Goal: Information Seeking & Learning: Learn about a topic

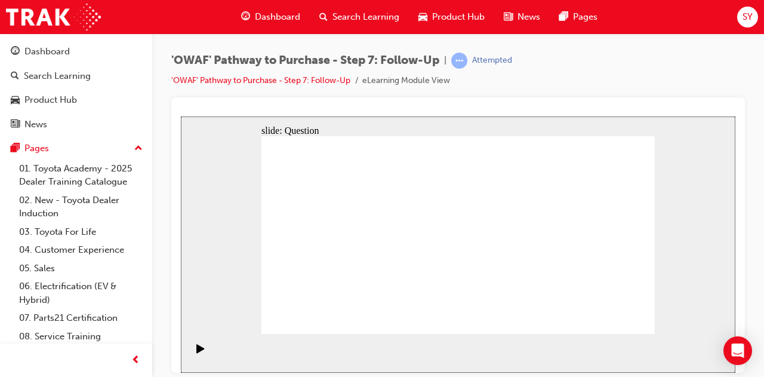
drag, startPoint x: 522, startPoint y: 310, endPoint x: 389, endPoint y: 255, distance: 144.0
drag, startPoint x: 392, startPoint y: 301, endPoint x: 384, endPoint y: 217, distance: 83.9
drag, startPoint x: 389, startPoint y: 286, endPoint x: 466, endPoint y: 214, distance: 105.1
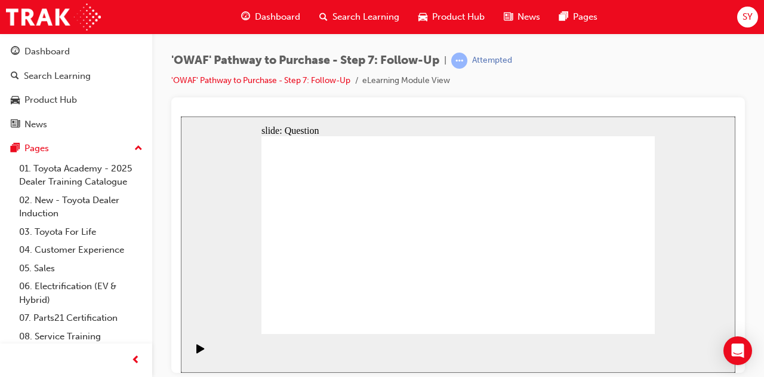
drag, startPoint x: 438, startPoint y: 212, endPoint x: 359, endPoint y: 303, distance: 121.0
drag, startPoint x: 358, startPoint y: 227, endPoint x: 368, endPoint y: 230, distance: 9.8
drag, startPoint x: 382, startPoint y: 232, endPoint x: 470, endPoint y: 211, distance: 90.0
drag, startPoint x: 465, startPoint y: 214, endPoint x: 360, endPoint y: 281, distance: 124.5
drag, startPoint x: 373, startPoint y: 283, endPoint x: 430, endPoint y: 206, distance: 96.0
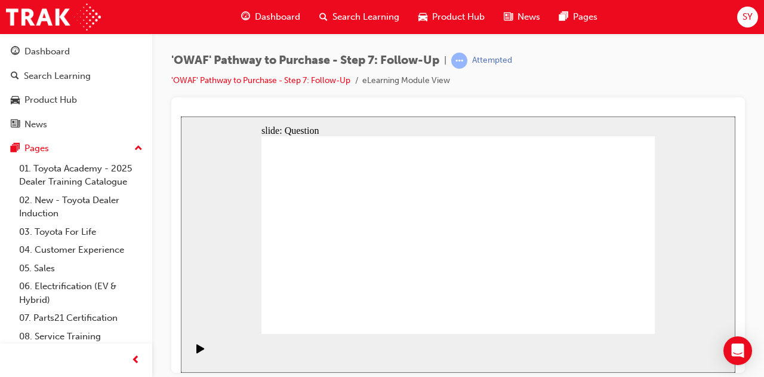
drag, startPoint x: 473, startPoint y: 307, endPoint x: 381, endPoint y: 235, distance: 117.3
drag, startPoint x: 398, startPoint y: 249, endPoint x: 392, endPoint y: 279, distance: 30.6
drag, startPoint x: 382, startPoint y: 298, endPoint x: 387, endPoint y: 250, distance: 48.6
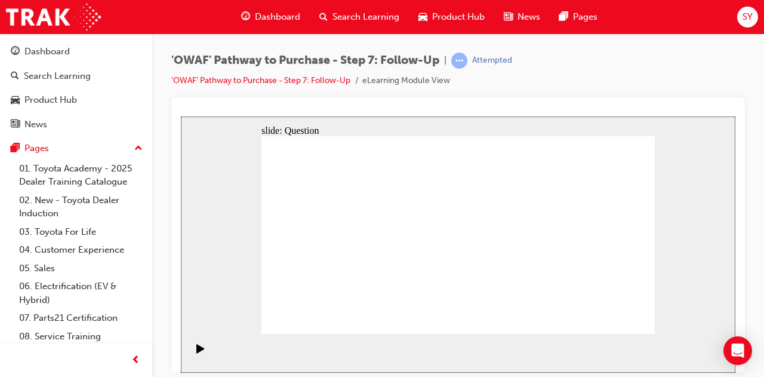
radio input "true"
drag, startPoint x: 544, startPoint y: 216, endPoint x: 551, endPoint y: 267, distance: 51.3
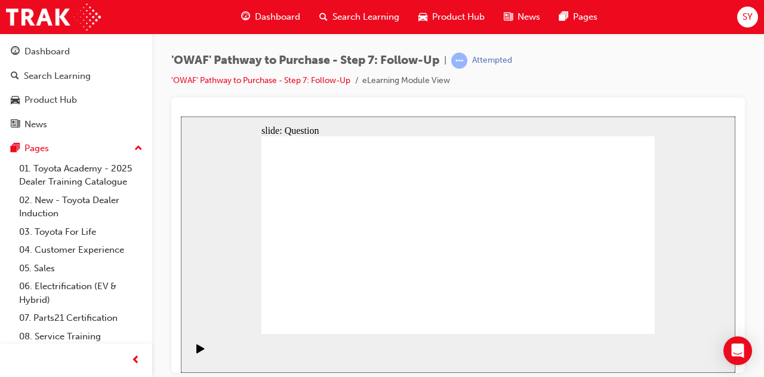
radio input "true"
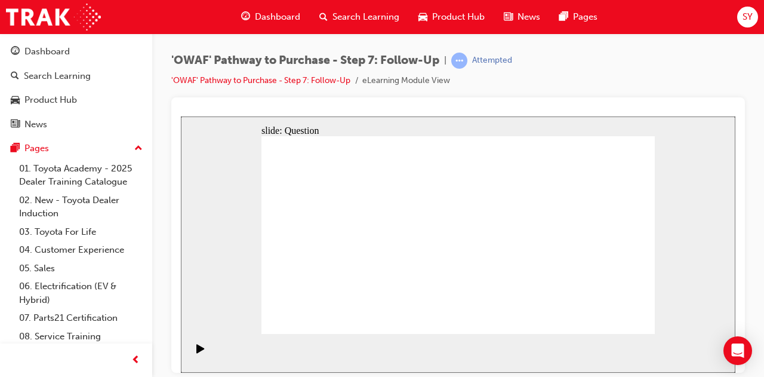
radio input "true"
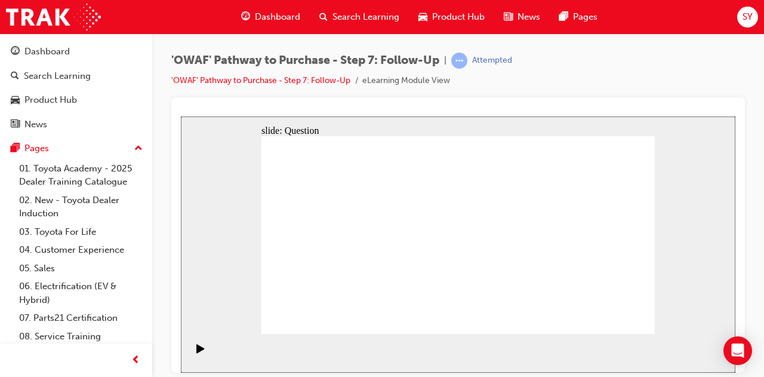
radio input "false"
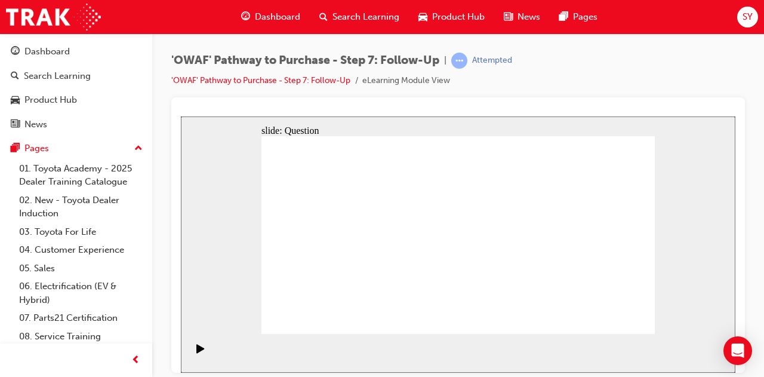
radio input "true"
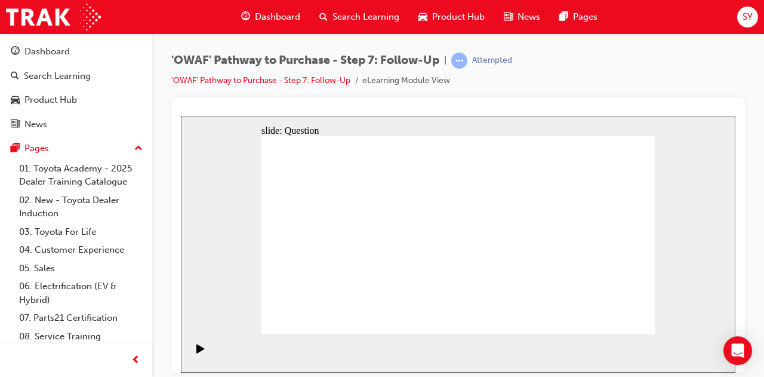
drag, startPoint x: 397, startPoint y: 284, endPoint x: 460, endPoint y: 205, distance: 100.7
drag, startPoint x: 459, startPoint y: 307, endPoint x: 374, endPoint y: 220, distance: 121.1
drag, startPoint x: 407, startPoint y: 309, endPoint x: 418, endPoint y: 248, distance: 62.4
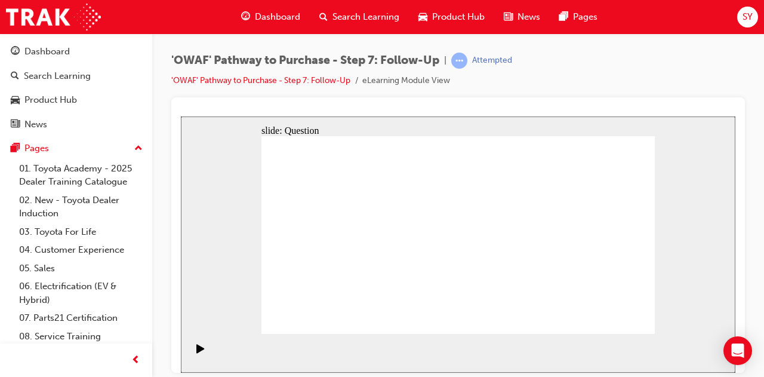
drag, startPoint x: 421, startPoint y: 250, endPoint x: 413, endPoint y: 308, distance: 58.5
drag, startPoint x: 504, startPoint y: 285, endPoint x: 468, endPoint y: 273, distance: 37.7
drag, startPoint x: 526, startPoint y: 306, endPoint x: 401, endPoint y: 246, distance: 138.3
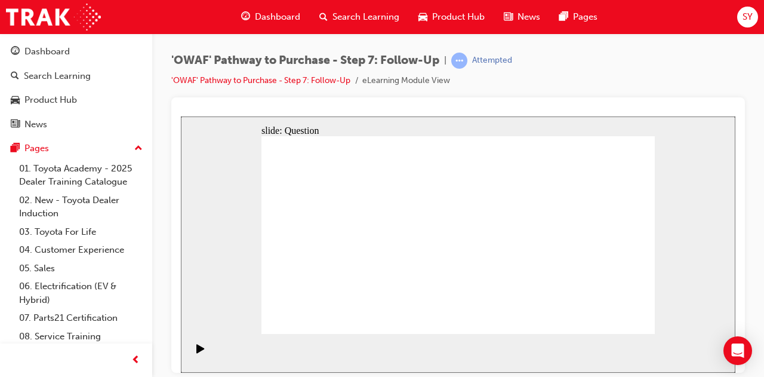
radio input "true"
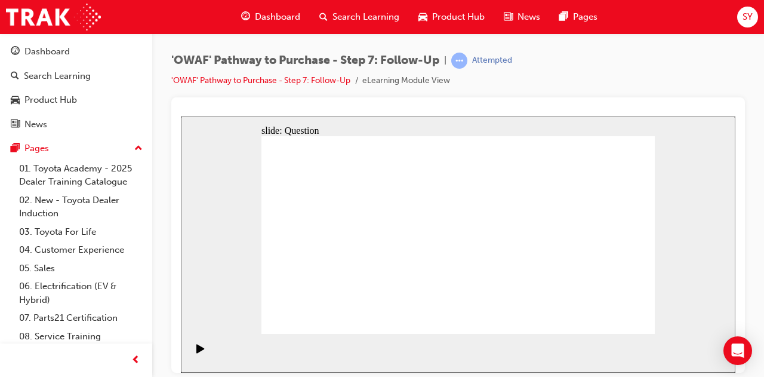
radio input "true"
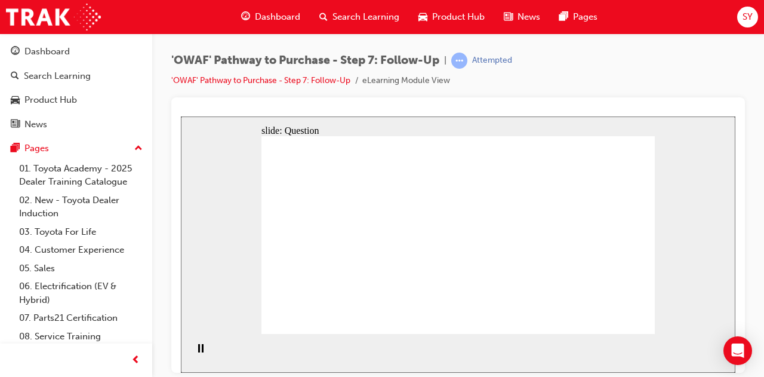
radio input "true"
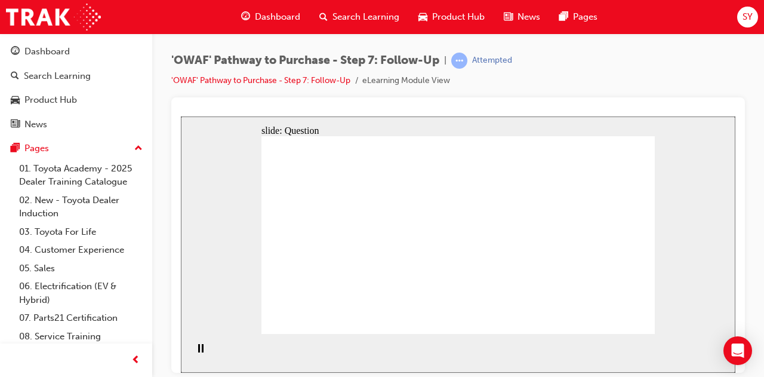
radio input "true"
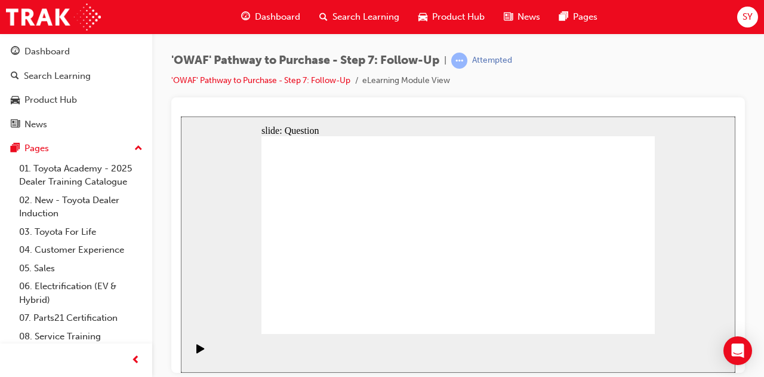
radio input "true"
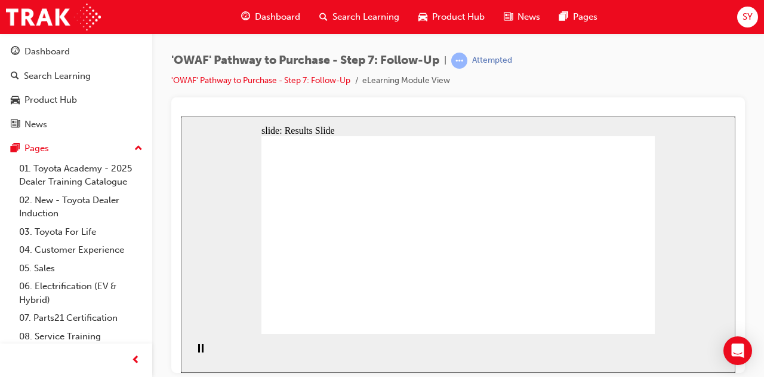
radio input "true"
drag, startPoint x: 609, startPoint y: 313, endPoint x: 618, endPoint y: 315, distance: 9.7
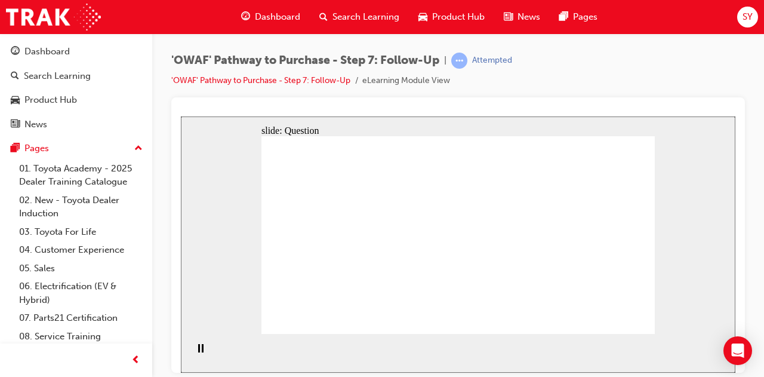
drag, startPoint x: 379, startPoint y: 285, endPoint x: 383, endPoint y: 275, distance: 10.2
drag, startPoint x: 467, startPoint y: 313, endPoint x: 392, endPoint y: 242, distance: 103.5
drag, startPoint x: 412, startPoint y: 303, endPoint x: 485, endPoint y: 208, distance: 120.1
drag, startPoint x: 482, startPoint y: 202, endPoint x: 463, endPoint y: 266, distance: 67.4
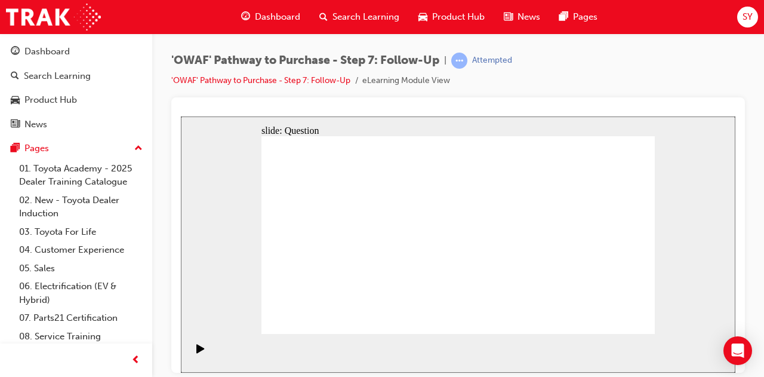
drag, startPoint x: 469, startPoint y: 209, endPoint x: 424, endPoint y: 319, distance: 118.3
drag, startPoint x: 408, startPoint y: 277, endPoint x: 474, endPoint y: 204, distance: 98.4
drag, startPoint x: 480, startPoint y: 204, endPoint x: 408, endPoint y: 282, distance: 105.6
drag, startPoint x: 416, startPoint y: 306, endPoint x: 432, endPoint y: 251, distance: 57.2
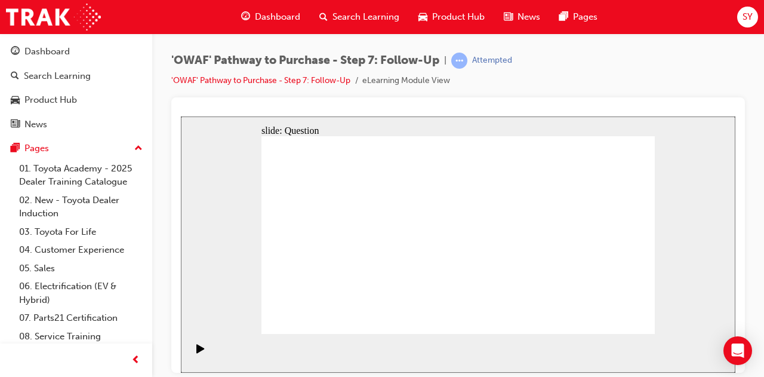
drag, startPoint x: 531, startPoint y: 285, endPoint x: 535, endPoint y: 280, distance: 6.8
drag, startPoint x: 528, startPoint y: 282, endPoint x: 463, endPoint y: 209, distance: 98.0
drag, startPoint x: 448, startPoint y: 212, endPoint x: 386, endPoint y: 310, distance: 116.2
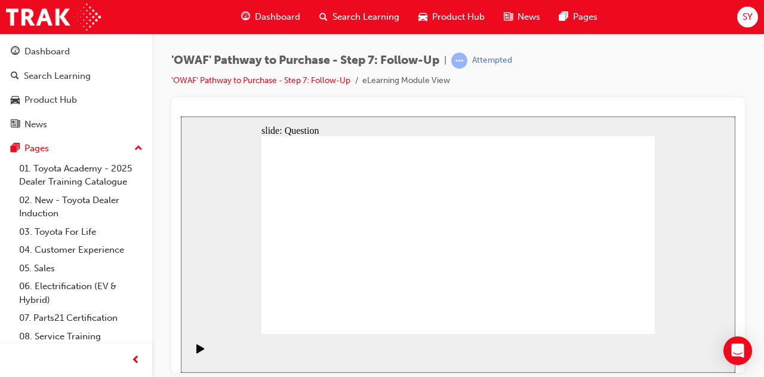
drag, startPoint x: 374, startPoint y: 286, endPoint x: 445, endPoint y: 209, distance: 104.7
drag, startPoint x: 398, startPoint y: 239, endPoint x: 386, endPoint y: 268, distance: 31.6
drag, startPoint x: 401, startPoint y: 247, endPoint x: 380, endPoint y: 300, distance: 56.7
drag, startPoint x: 526, startPoint y: 286, endPoint x: 395, endPoint y: 244, distance: 138.0
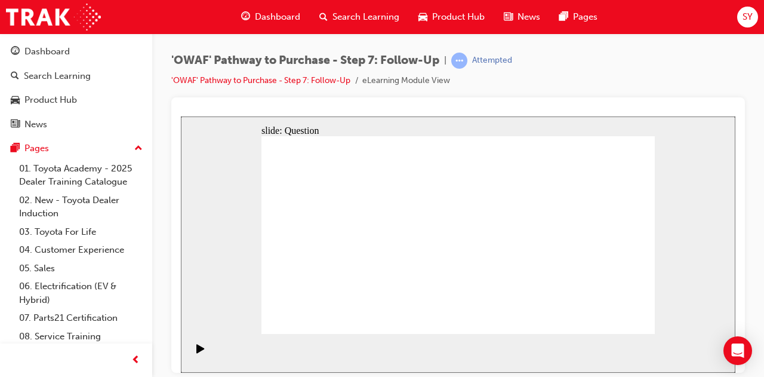
radio input "true"
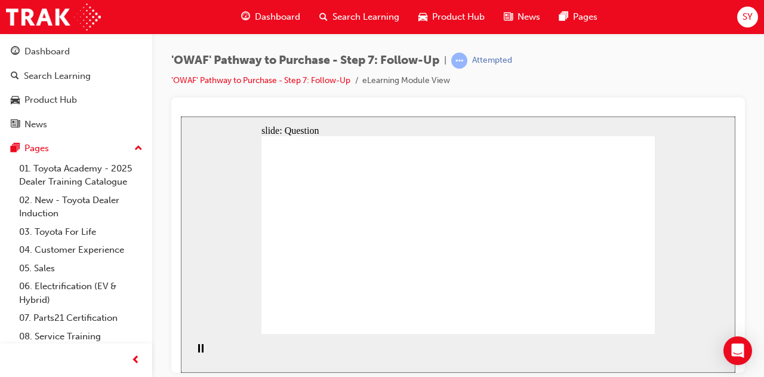
radio input "true"
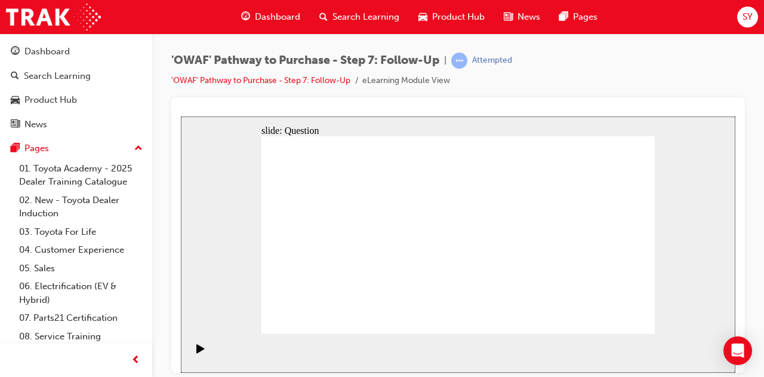
radio input "true"
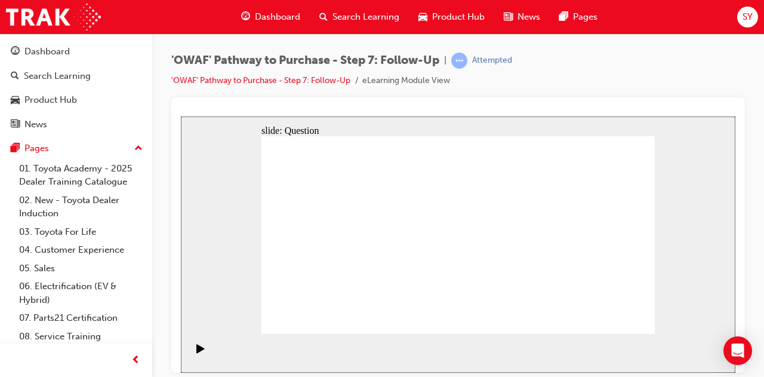
radio input "true"
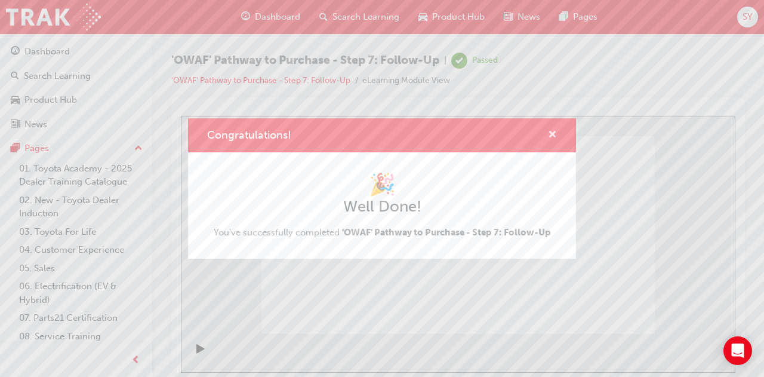
click at [555, 133] on span "cross-icon" at bounding box center [552, 135] width 9 height 11
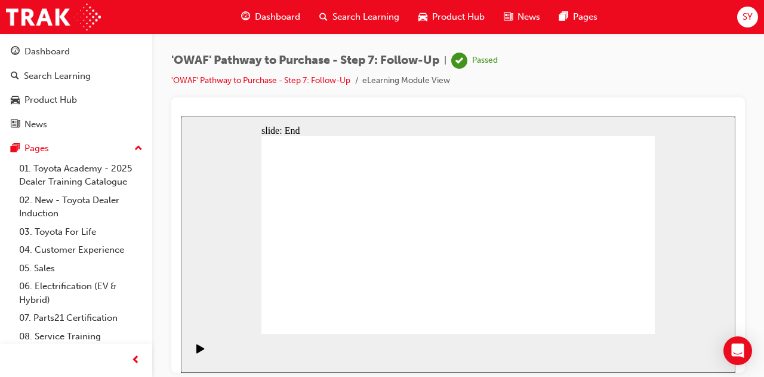
click at [359, 23] on span "Search Learning" at bounding box center [365, 17] width 67 height 14
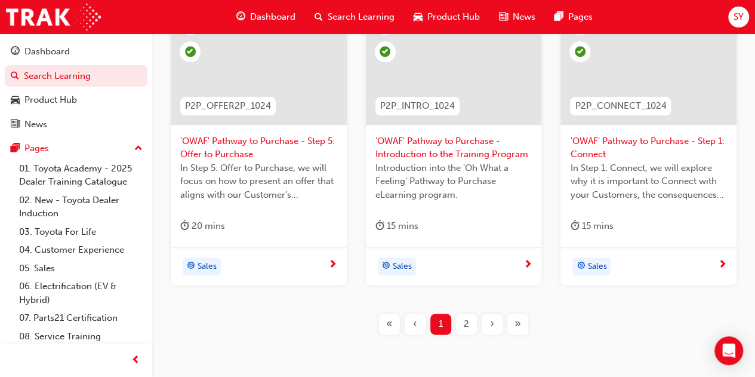
scroll to position [597, 0]
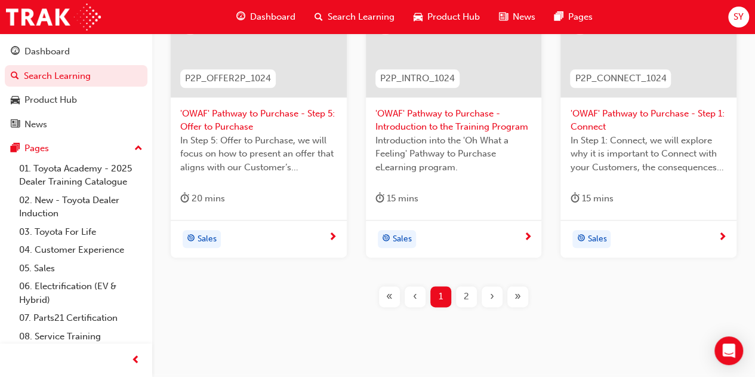
click at [457, 289] on div "2" at bounding box center [466, 296] width 21 height 21
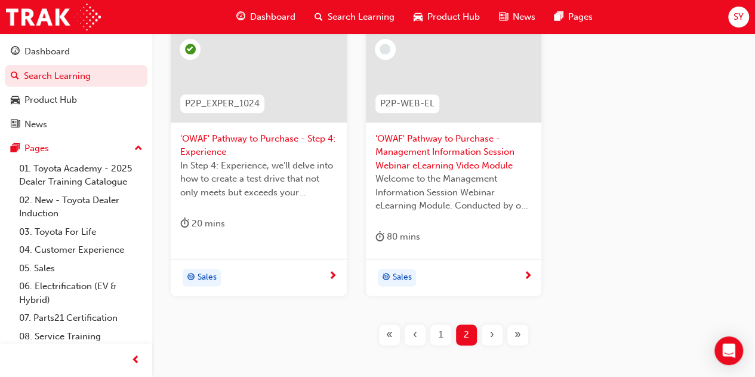
scroll to position [599, 0]
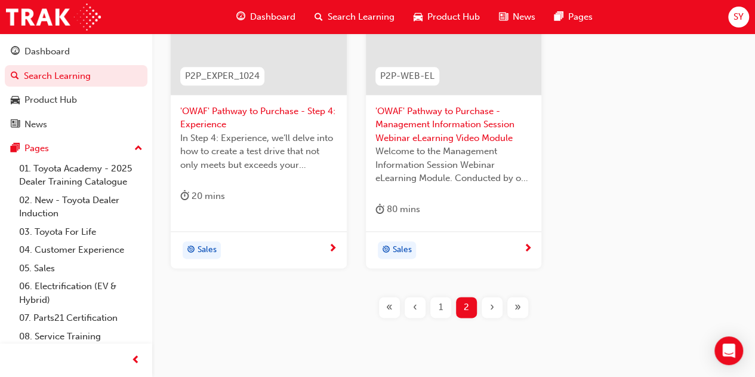
click at [439, 298] on div "1" at bounding box center [440, 307] width 21 height 21
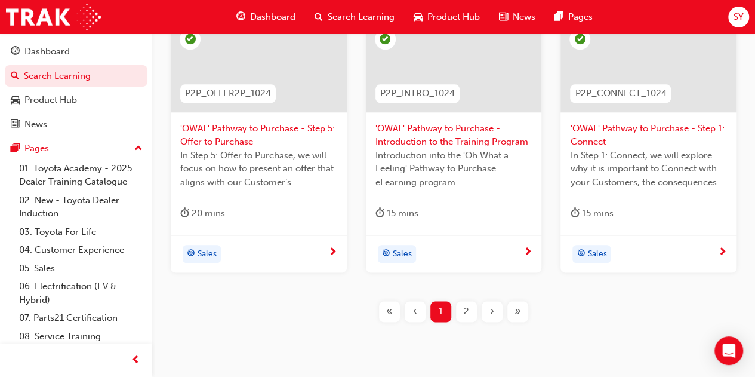
scroll to position [597, 0]
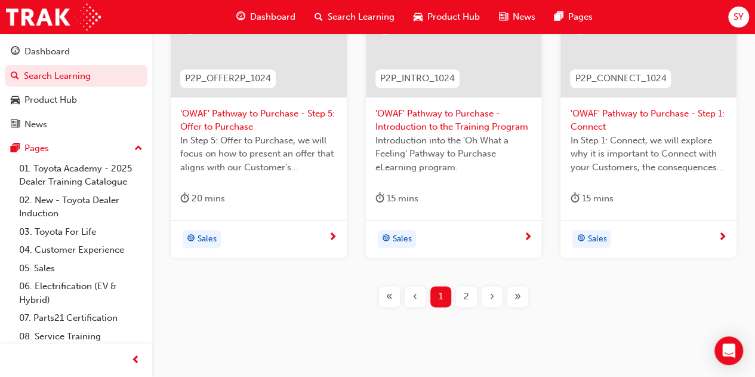
click at [467, 296] on span "2" at bounding box center [466, 296] width 5 height 14
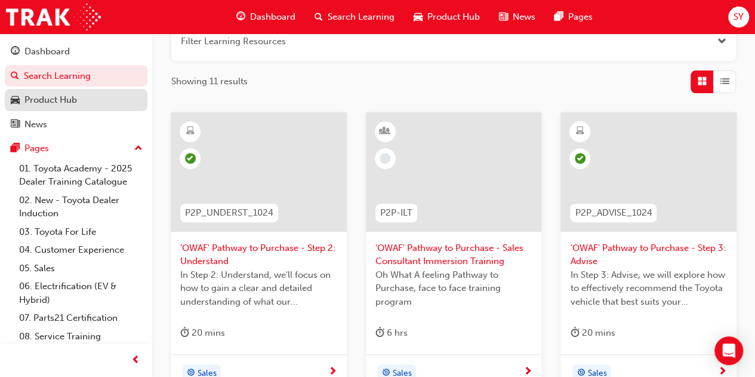
scroll to position [60, 0]
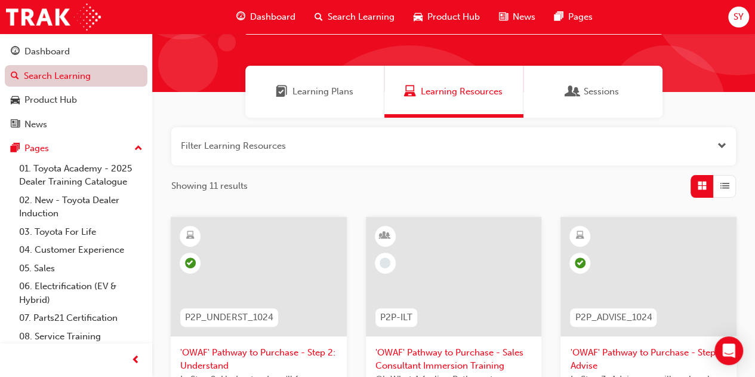
click at [59, 82] on link "Search Learning" at bounding box center [76, 76] width 143 height 22
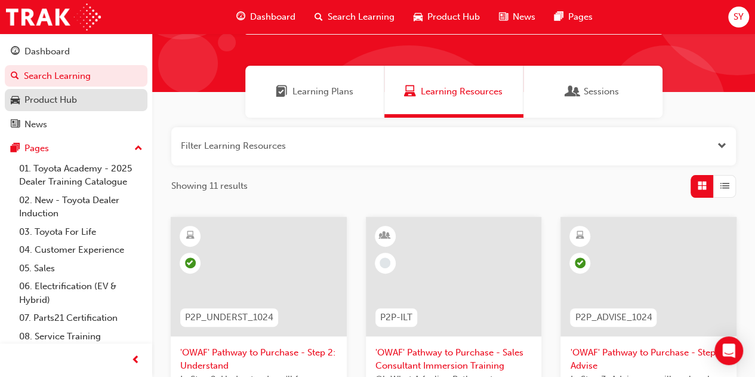
click at [47, 99] on div "Product Hub" at bounding box center [50, 100] width 53 height 14
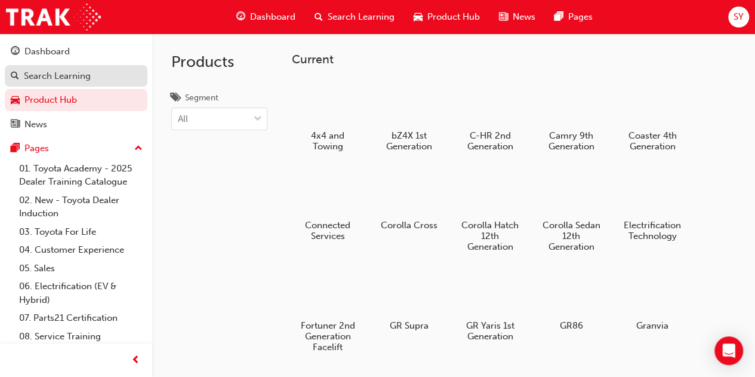
click at [79, 76] on div "Search Learning" at bounding box center [57, 76] width 67 height 14
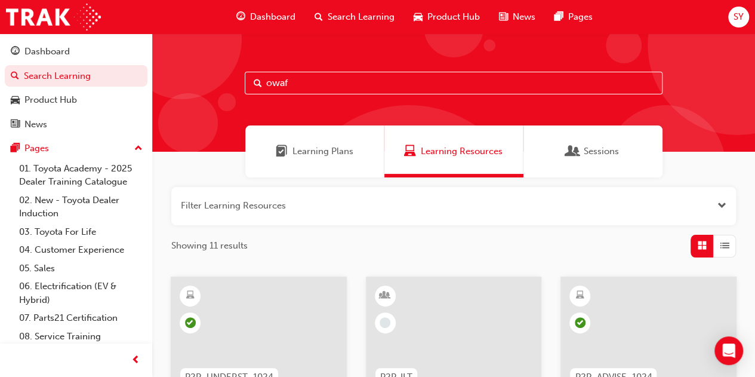
click at [323, 147] on span "Learning Plans" at bounding box center [322, 151] width 61 height 14
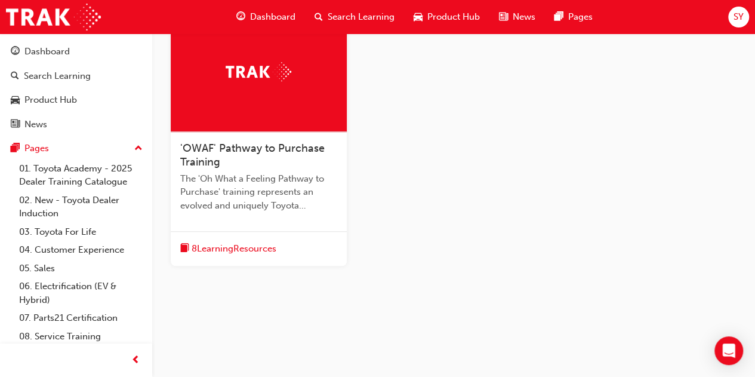
scroll to position [267, 0]
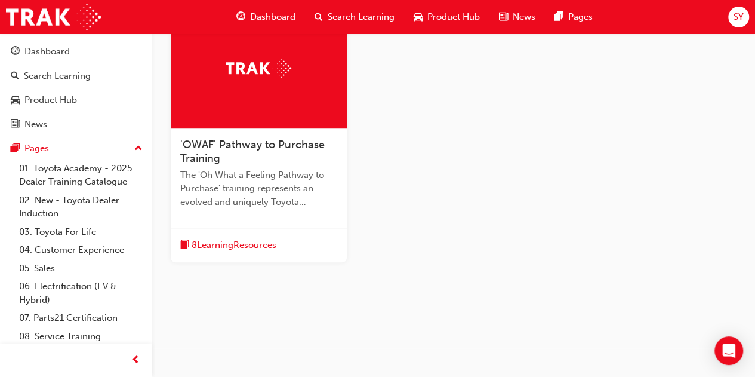
click at [293, 121] on div at bounding box center [259, 68] width 176 height 119
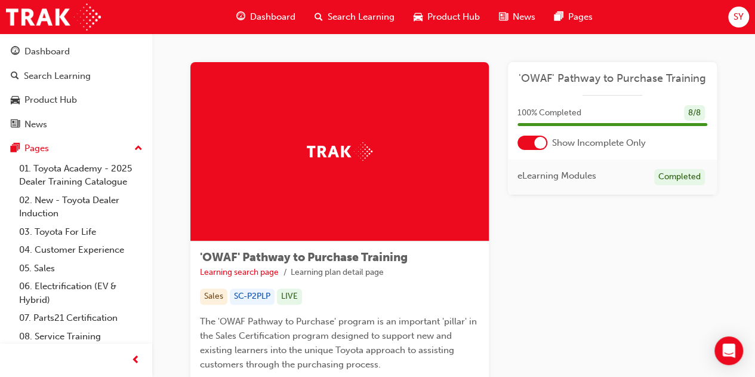
drag, startPoint x: 311, startPoint y: 124, endPoint x: 269, endPoint y: 122, distance: 42.4
drag, startPoint x: 269, startPoint y: 122, endPoint x: 117, endPoint y: 91, distance: 154.9
click at [117, 91] on link "Product Hub" at bounding box center [76, 100] width 143 height 22
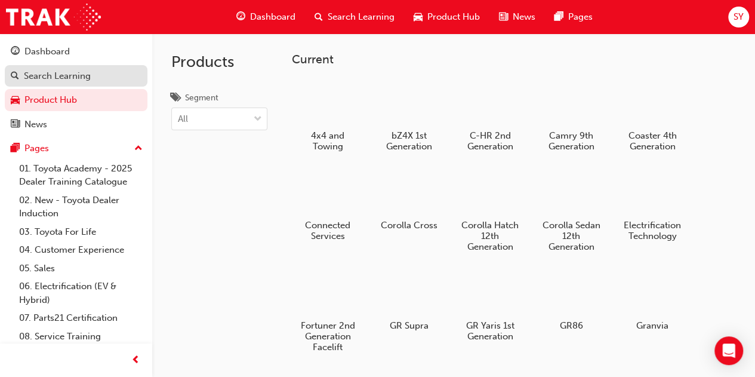
click at [63, 70] on div "Search Learning" at bounding box center [57, 76] width 67 height 14
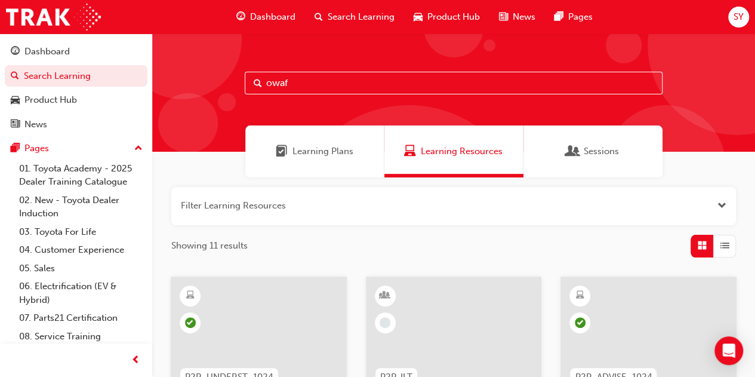
click at [326, 155] on span "Learning Plans" at bounding box center [322, 151] width 61 height 14
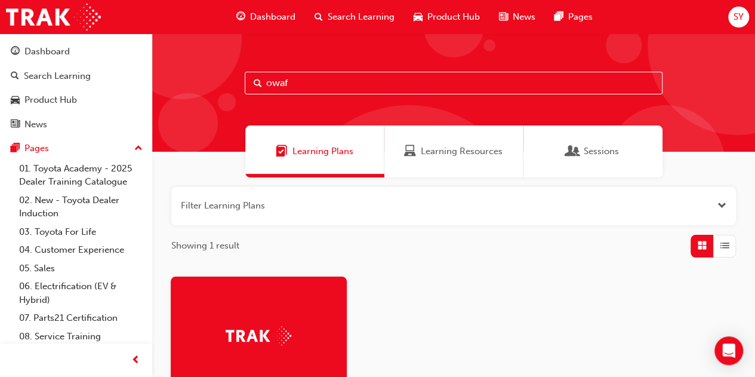
click at [313, 84] on input "owaf" at bounding box center [454, 83] width 418 height 23
type input "o"
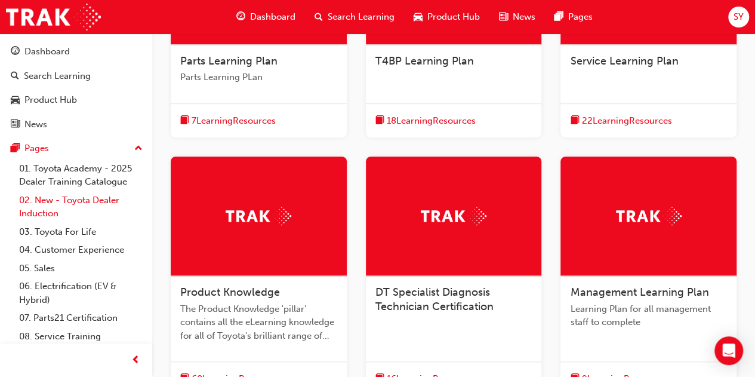
scroll to position [239, 0]
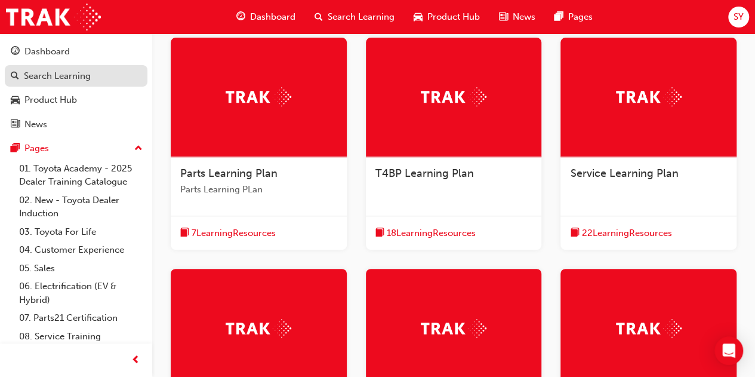
click at [55, 75] on div "Search Learning" at bounding box center [57, 76] width 67 height 14
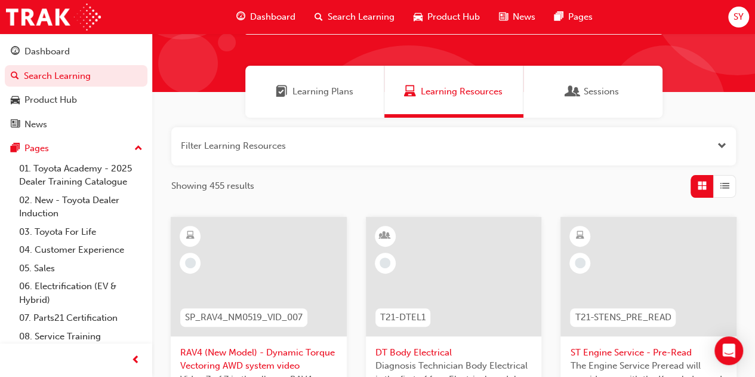
click at [581, 153] on button "button" at bounding box center [453, 146] width 565 height 38
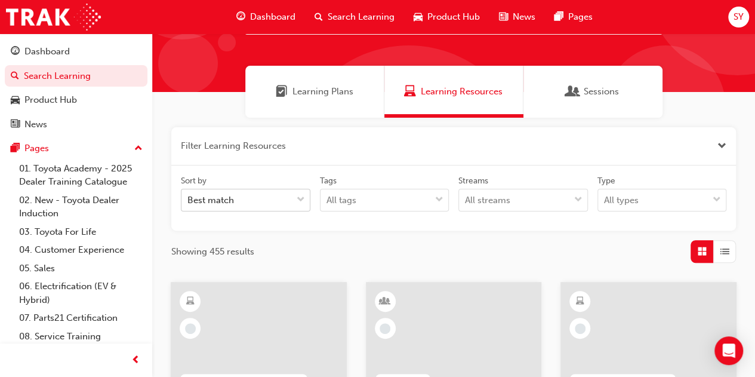
click at [273, 208] on div "Best match" at bounding box center [236, 200] width 110 height 21
click at [189, 205] on input "Sort by Best match" at bounding box center [187, 200] width 1 height 10
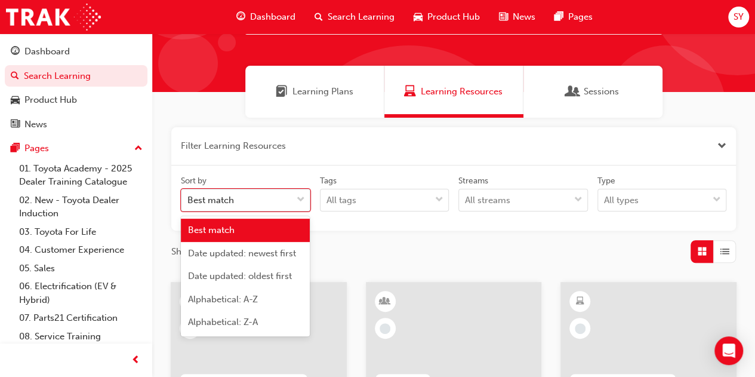
click at [273, 208] on div "Best match" at bounding box center [236, 200] width 110 height 21
click at [189, 205] on input "Sort by option Best match focused, 1 of 5. 5 results available. Use Up and Down…" at bounding box center [187, 200] width 1 height 10
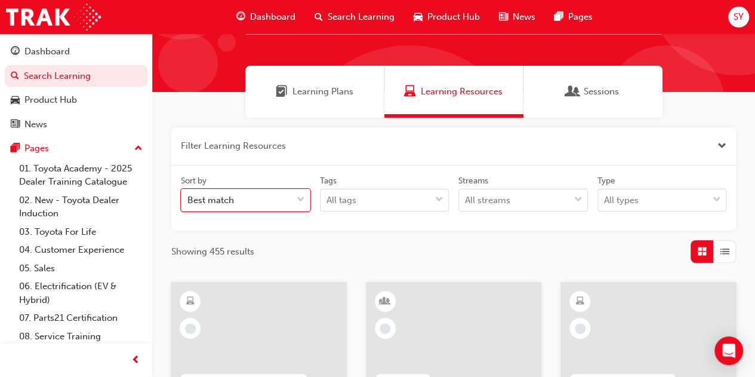
scroll to position [119, 0]
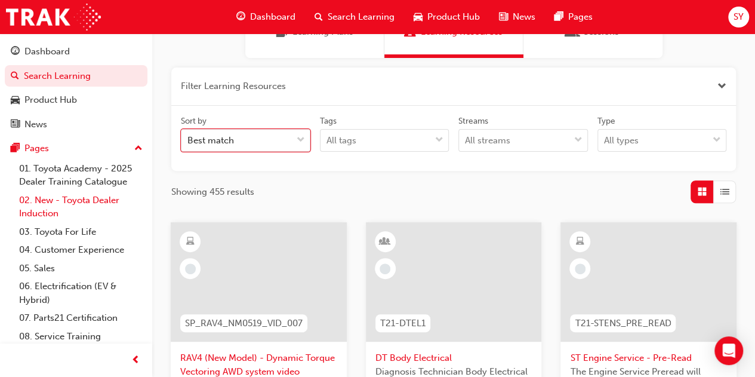
click at [39, 201] on link "02. New - Toyota Dealer Induction" at bounding box center [80, 207] width 133 height 32
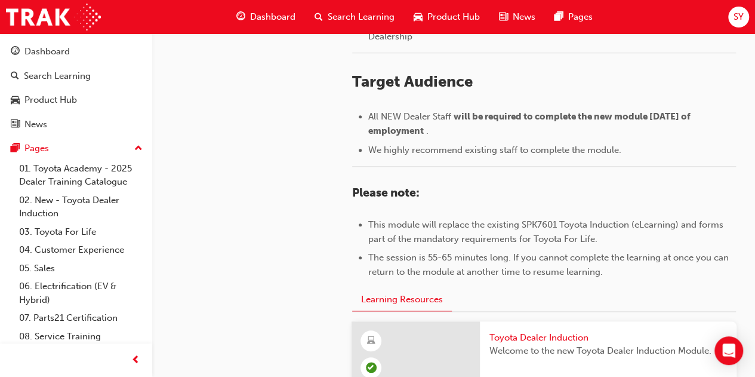
scroll to position [656, 0]
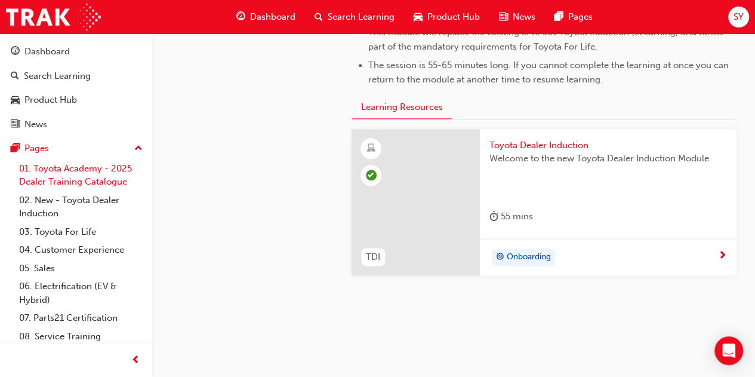
click at [70, 174] on link "01. Toyota Academy - 2025 Dealer Training Catalogue" at bounding box center [80, 175] width 133 height 32
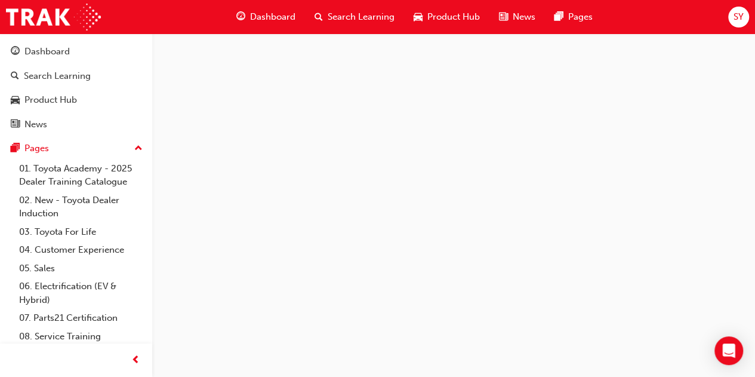
scroll to position [1084, 0]
click at [49, 227] on link "03. Toyota For Life" at bounding box center [80, 232] width 133 height 19
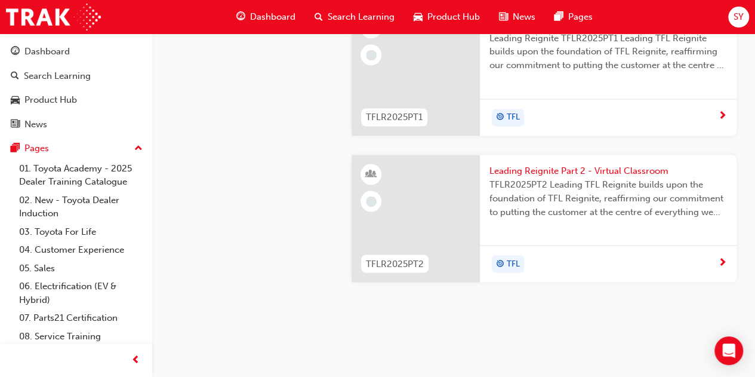
scroll to position [955, 0]
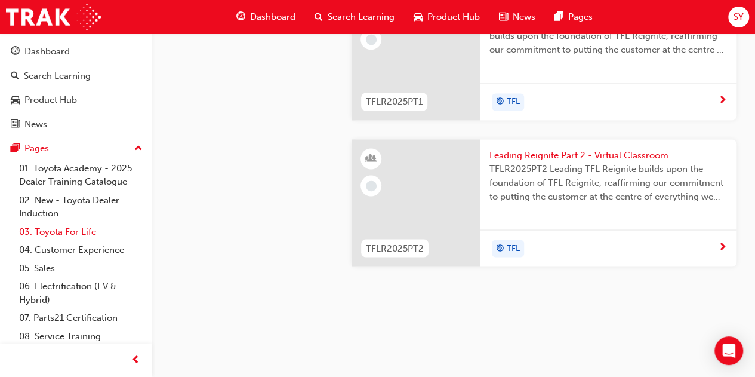
click at [64, 229] on link "03. Toyota For Life" at bounding box center [80, 232] width 133 height 19
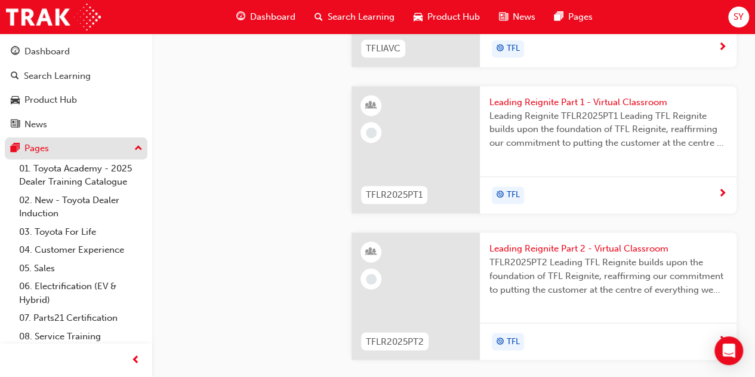
scroll to position [776, 0]
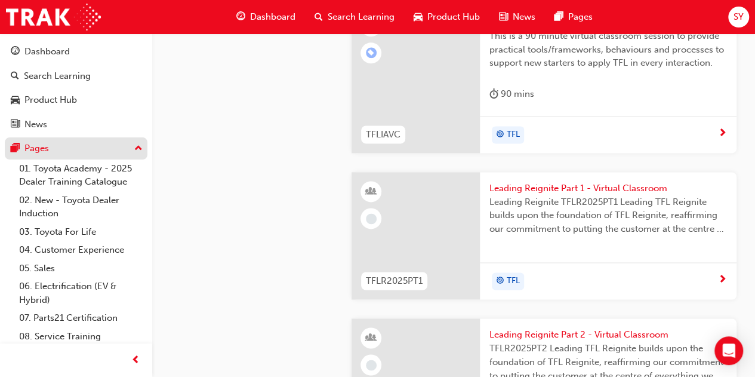
click at [120, 147] on div "Pages" at bounding box center [76, 148] width 131 height 15
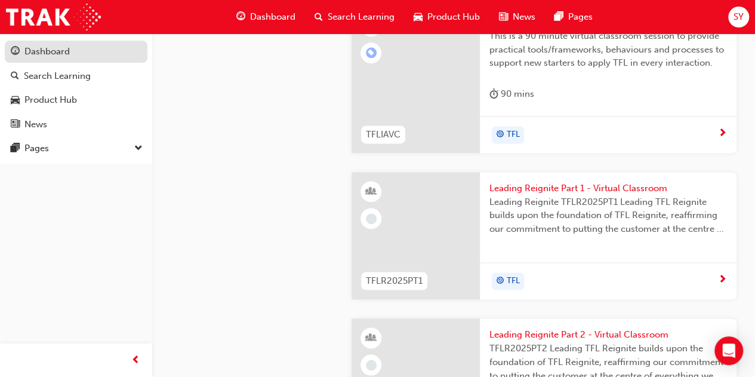
click at [50, 48] on div "Dashboard" at bounding box center [46, 52] width 45 height 14
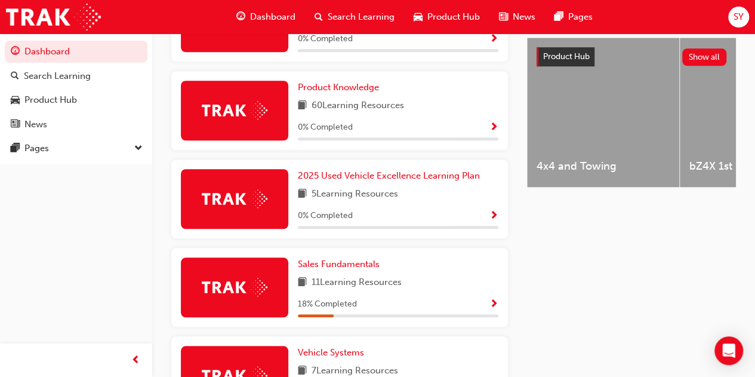
scroll to position [442, 0]
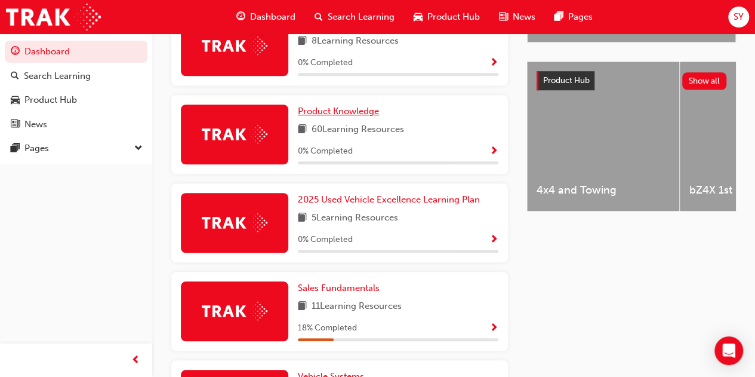
click at [329, 114] on span "Product Knowledge" at bounding box center [338, 111] width 81 height 11
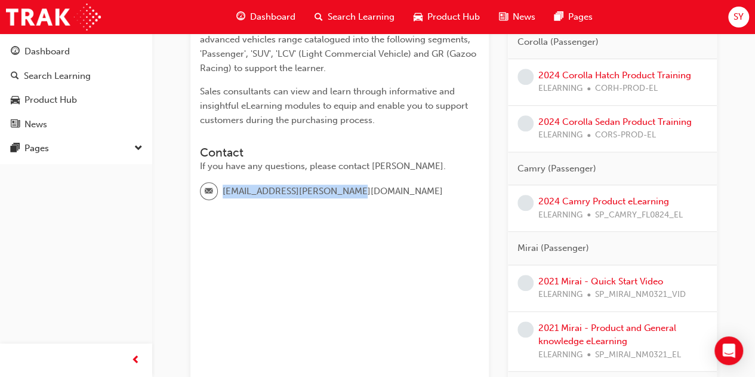
click at [452, 164] on div "Contact If you have any questions, please contact [PERSON_NAME]. [PERSON_NAME][…" at bounding box center [339, 173] width 279 height 74
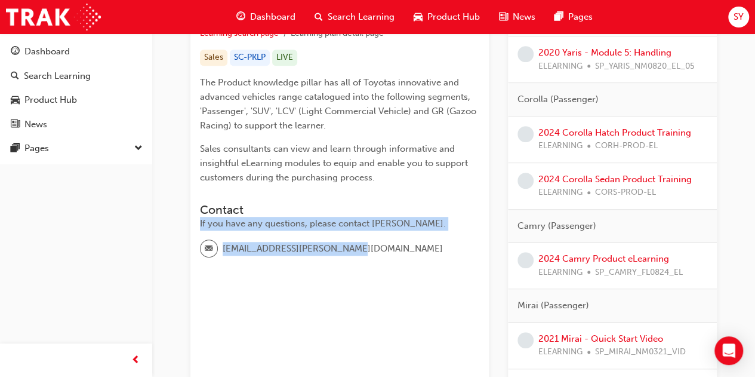
click at [457, 164] on span "Sales consultants can view and learn through informative and insightful eLearni…" at bounding box center [335, 162] width 270 height 39
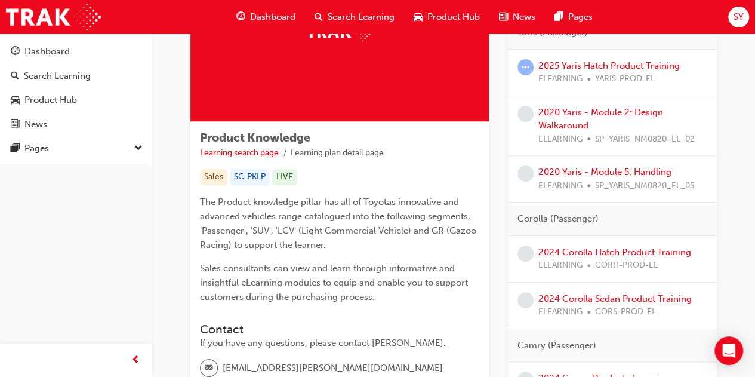
scroll to position [60, 0]
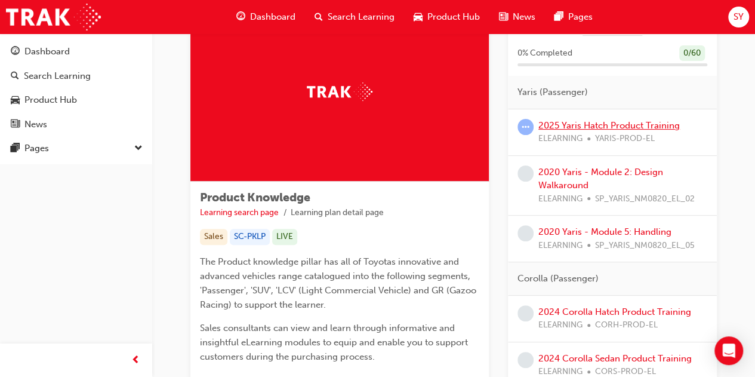
click at [595, 126] on link "2025 Yaris Hatch Product Training" at bounding box center [608, 125] width 141 height 11
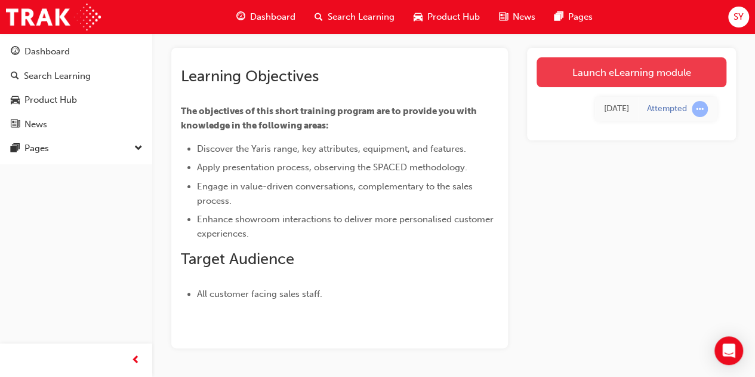
click at [614, 75] on link "Launch eLearning module" at bounding box center [632, 72] width 190 height 30
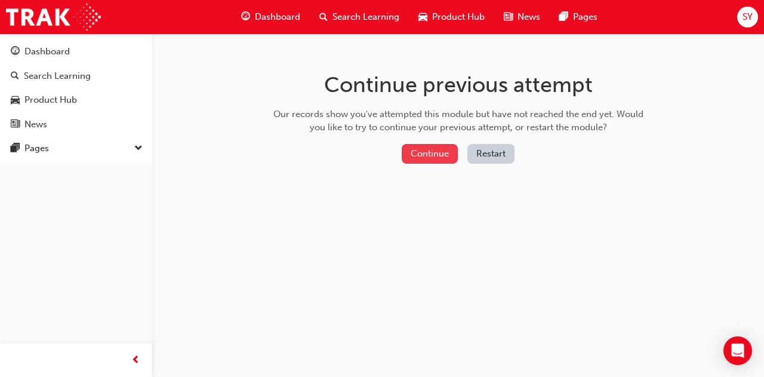
click at [435, 147] on button "Continue" at bounding box center [430, 154] width 56 height 20
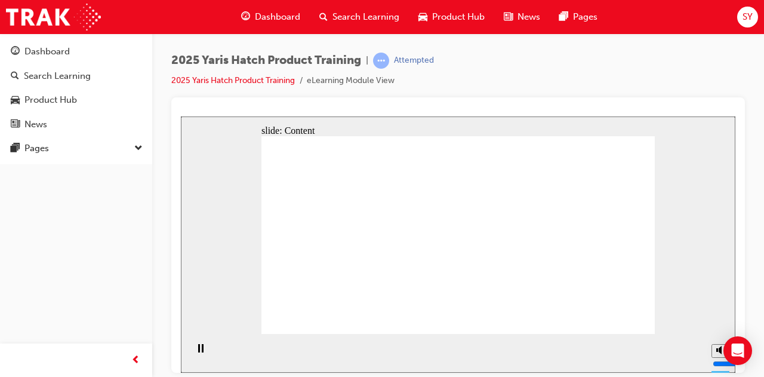
drag, startPoint x: 639, startPoint y: 321, endPoint x: 632, endPoint y: 317, distance: 8.3
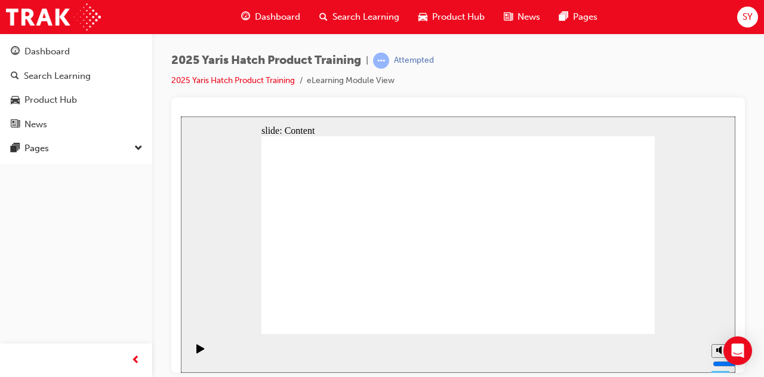
drag, startPoint x: 396, startPoint y: 192, endPoint x: 408, endPoint y: 181, distance: 16.5
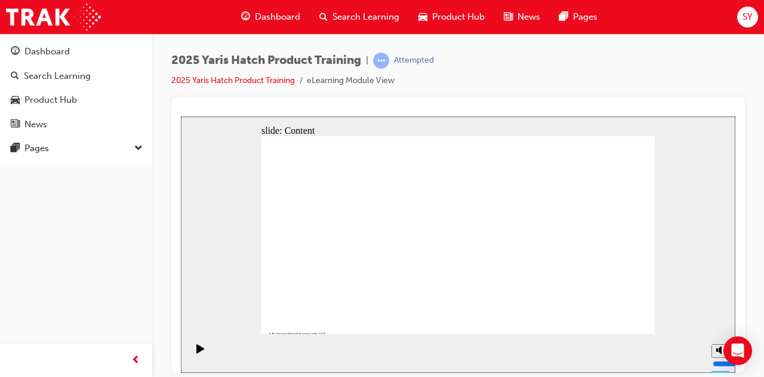
drag, startPoint x: 498, startPoint y: 179, endPoint x: 469, endPoint y: 163, distance: 32.9
